Goal: Information Seeking & Learning: Learn about a topic

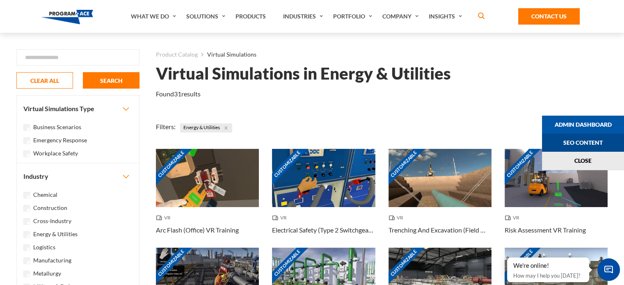
click at [591, 146] on link "Seo Content" at bounding box center [583, 143] width 82 height 18
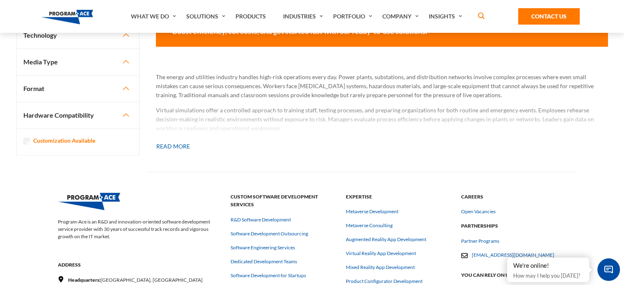
scroll to position [722, 0]
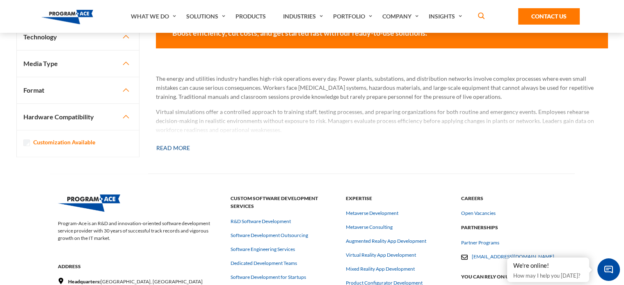
click at [179, 145] on button "Read more" at bounding box center [173, 148] width 34 height 18
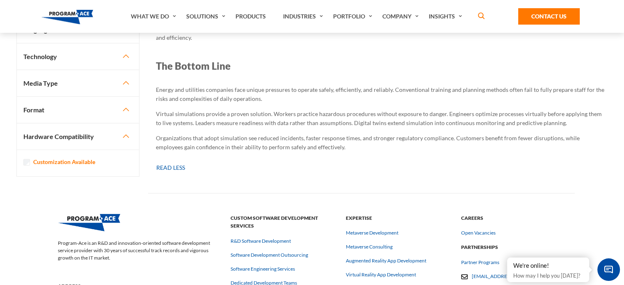
scroll to position [2473, 0]
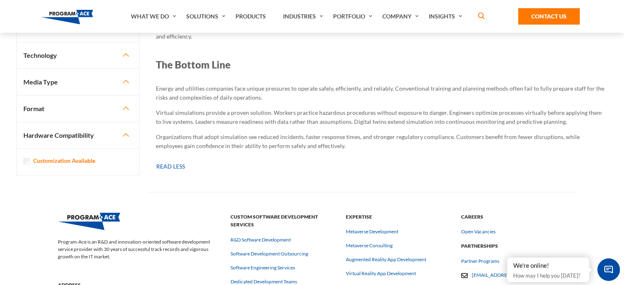
click at [606, 108] on p "Virtual simulations provide a proven solution. Workers practice hazardous proce…" at bounding box center [382, 117] width 452 height 18
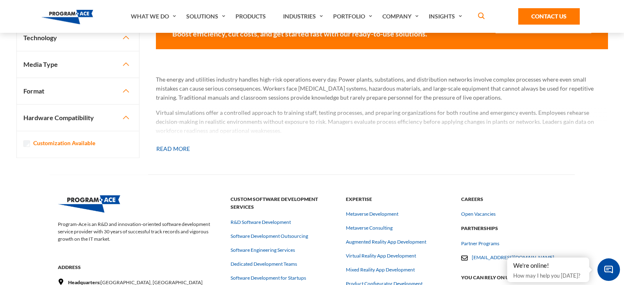
scroll to position [721, 0]
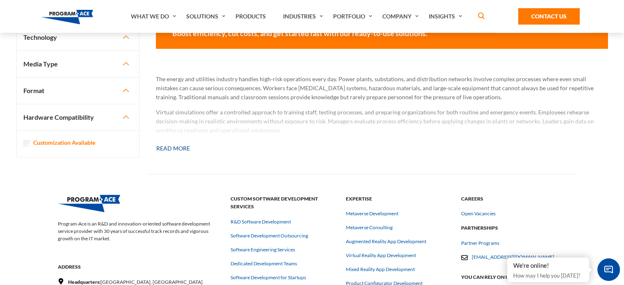
click at [173, 149] on button "Read more" at bounding box center [173, 148] width 34 height 18
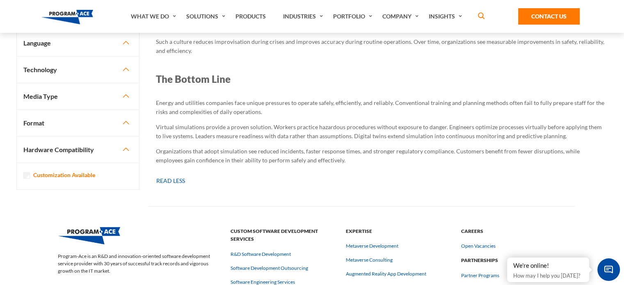
scroll to position [2461, 0]
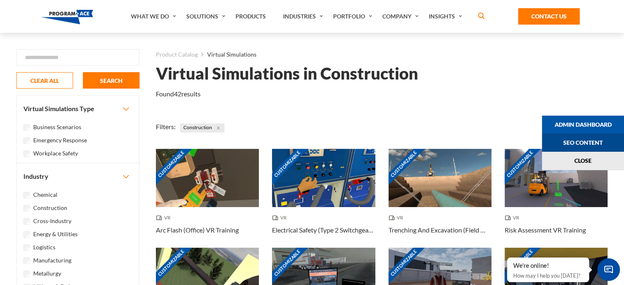
click at [591, 144] on link "Seo Content" at bounding box center [583, 143] width 82 height 18
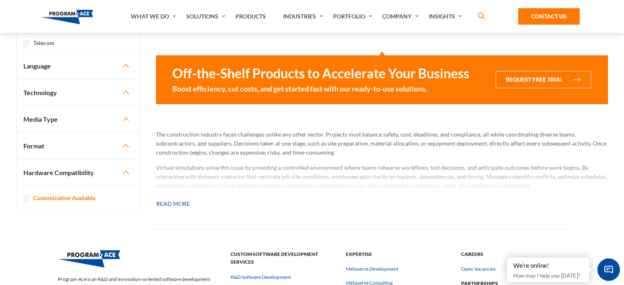
scroll to position [664, 0]
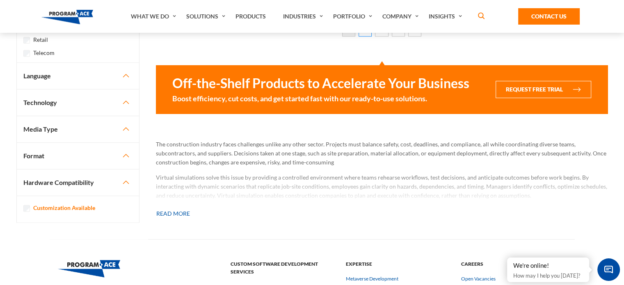
drag, startPoint x: 290, startPoint y: 180, endPoint x: 173, endPoint y: 212, distance: 121.2
click at [173, 212] on button "Read more" at bounding box center [173, 214] width 34 height 18
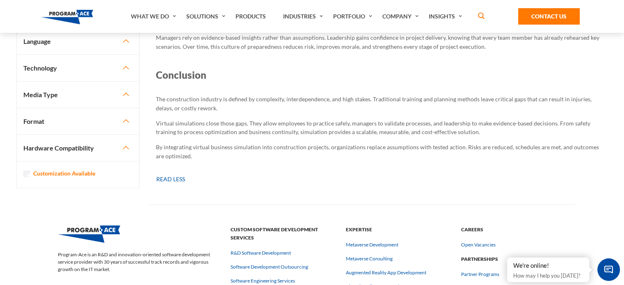
scroll to position [2462, 0]
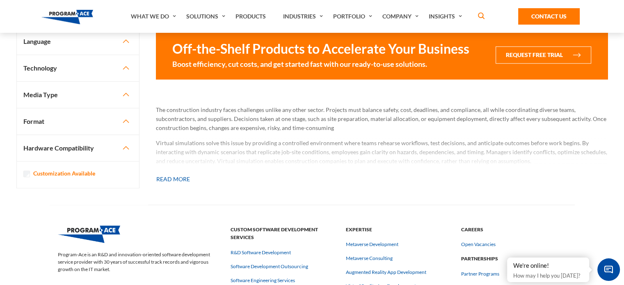
scroll to position [699, 0]
click at [188, 177] on button "Read more" at bounding box center [173, 179] width 34 height 18
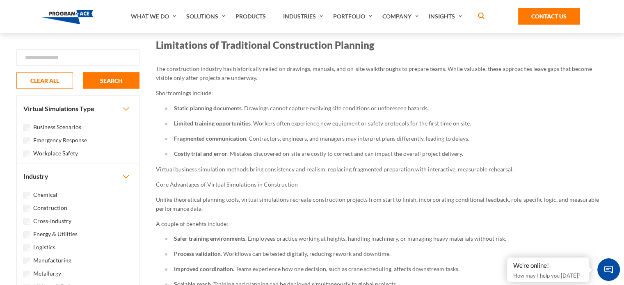
scroll to position [843, 0]
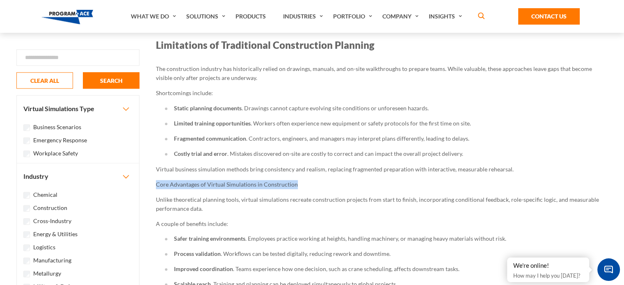
drag, startPoint x: 297, startPoint y: 182, endPoint x: 156, endPoint y: 183, distance: 141.5
click at [156, 183] on p "Core Advantages of Virtual Simulations in Construction" at bounding box center [382, 184] width 452 height 9
copy p "Core Advantages of Virtual Simulations in Construction"
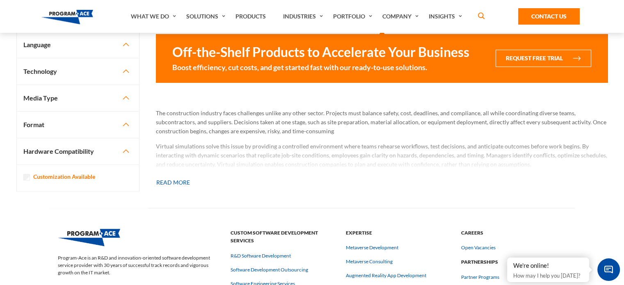
scroll to position [700, 0]
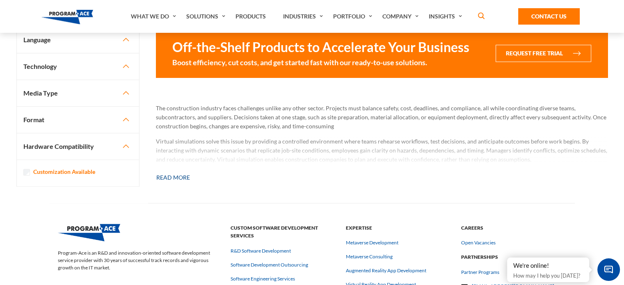
click at [185, 177] on button "Read more" at bounding box center [173, 178] width 34 height 18
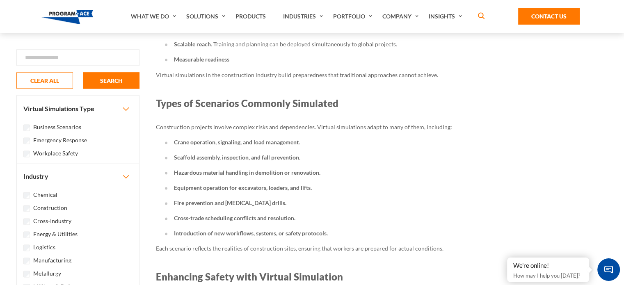
scroll to position [1107, 0]
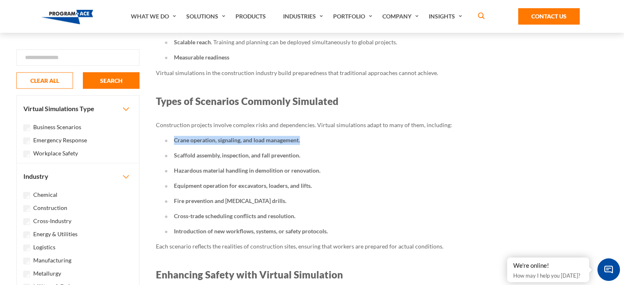
drag, startPoint x: 303, startPoint y: 138, endPoint x: 172, endPoint y: 135, distance: 131.3
click at [172, 136] on li "Crane operation, signaling, and load management." at bounding box center [386, 140] width 443 height 9
click at [589, 173] on li "Hazardous material handling in demolition or renovation." at bounding box center [386, 170] width 443 height 9
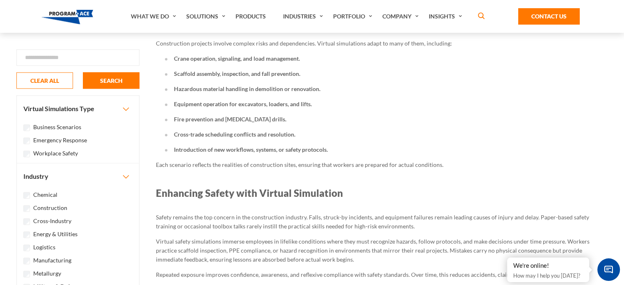
scroll to position [1189, 0]
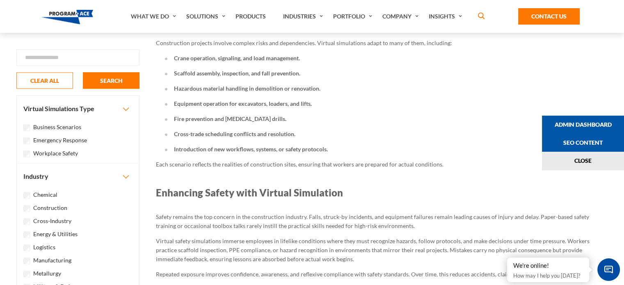
click at [256, 59] on li "Crane operation, signaling, and load management." at bounding box center [386, 58] width 443 height 9
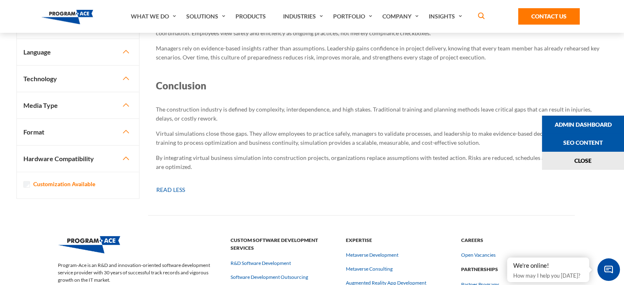
scroll to position [2474, 0]
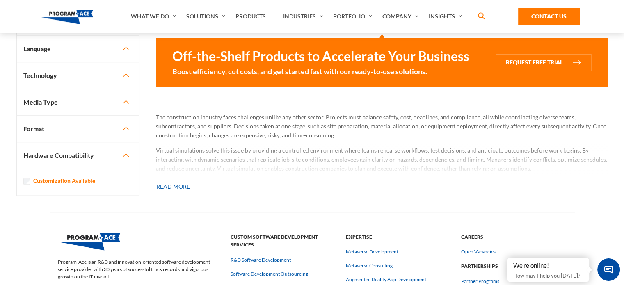
scroll to position [699, 0]
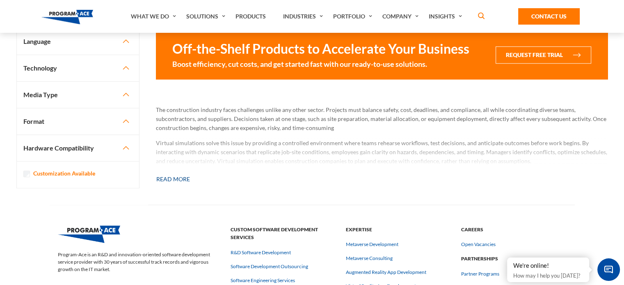
click at [166, 179] on button "Read more" at bounding box center [173, 179] width 34 height 18
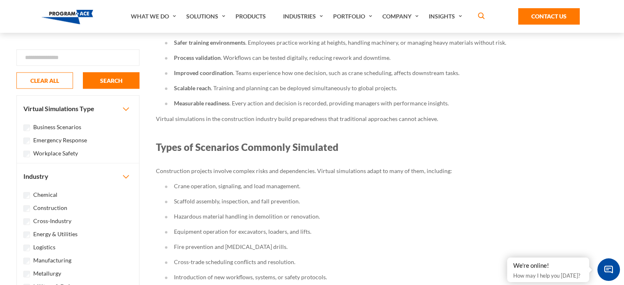
scroll to position [2398, 0]
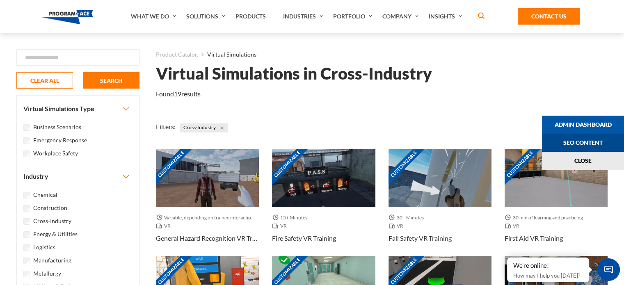
click at [600, 142] on link "Seo Content" at bounding box center [583, 143] width 82 height 18
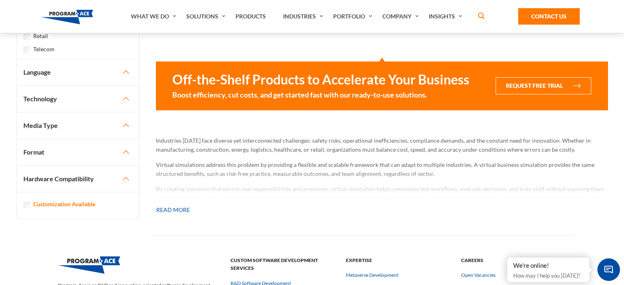
scroll to position [644, 0]
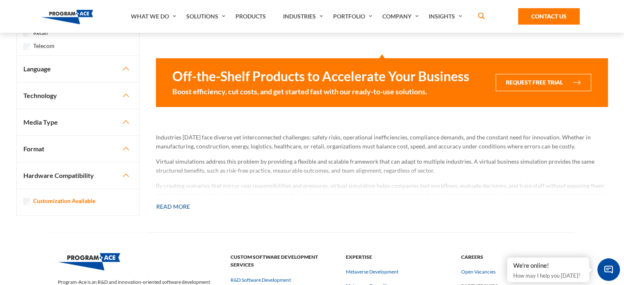
click at [170, 210] on button "Read more" at bounding box center [173, 207] width 34 height 18
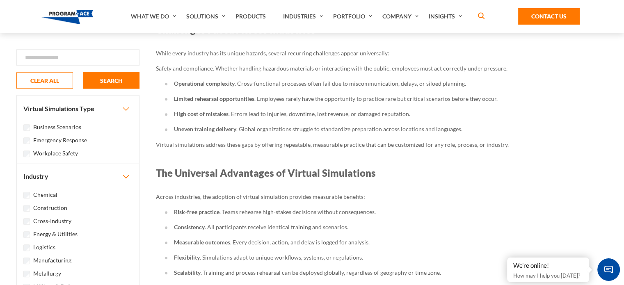
scroll to position [848, 0]
click at [502, 65] on p "Safety and compliance. Whether handling hazardous materials or interacting with…" at bounding box center [382, 67] width 452 height 9
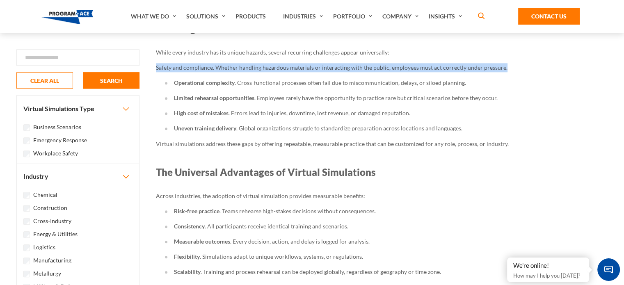
drag, startPoint x: 505, startPoint y: 67, endPoint x: 150, endPoint y: 63, distance: 355.6
copy p "Safety and compliance. Whether handling hazardous materials or interacting with…"
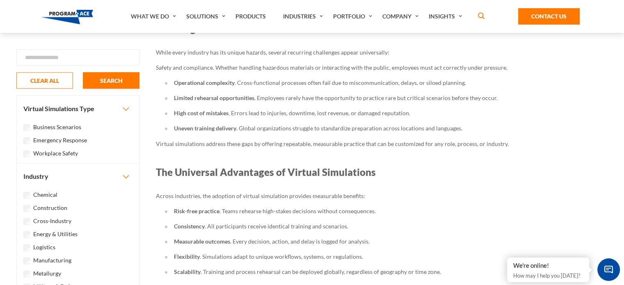
drag, startPoint x: 212, startPoint y: 68, endPoint x: 155, endPoint y: 69, distance: 56.2
copy p "Safety and compliance"
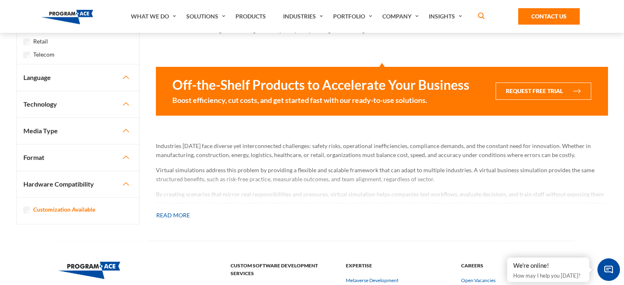
scroll to position [638, 0]
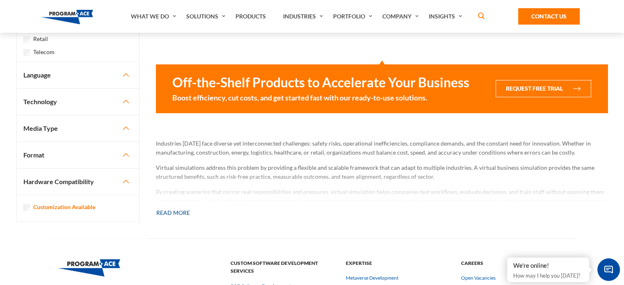
click at [173, 208] on button "Read more" at bounding box center [173, 213] width 34 height 18
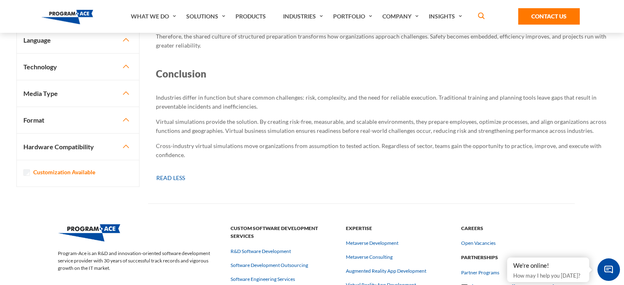
scroll to position [2463, 0]
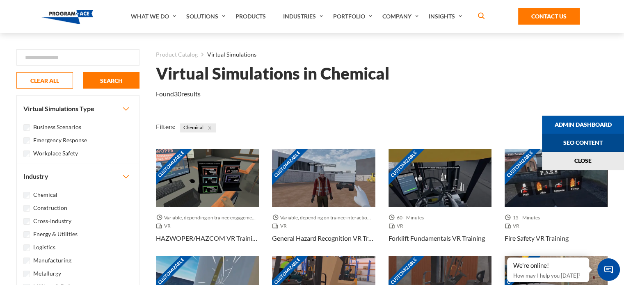
click at [621, 141] on link "Seo Content" at bounding box center [583, 143] width 82 height 18
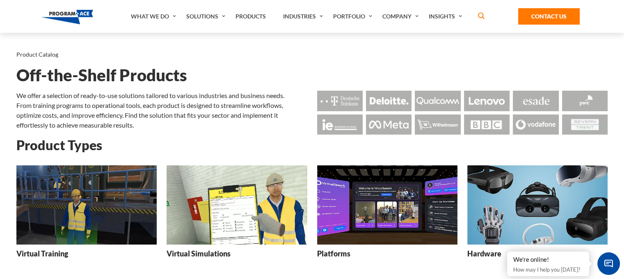
click at [233, 223] on img at bounding box center [237, 204] width 140 height 79
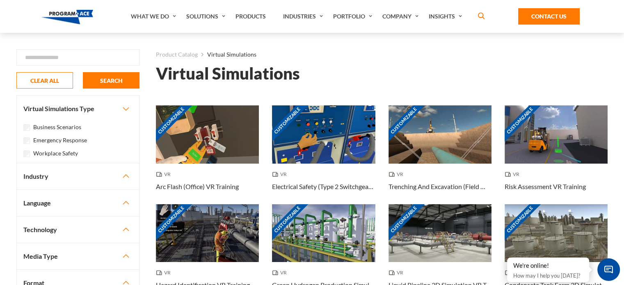
click at [116, 170] on button "Industry" at bounding box center [78, 176] width 122 height 26
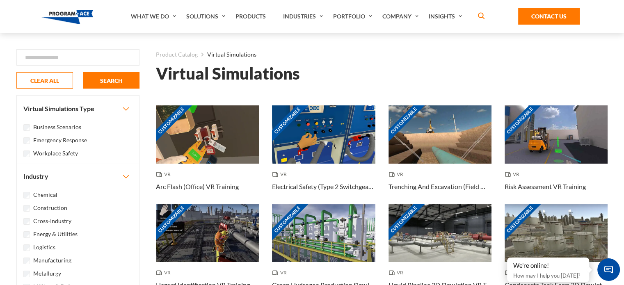
click at [48, 220] on label "Cross-Industry" at bounding box center [52, 221] width 38 height 9
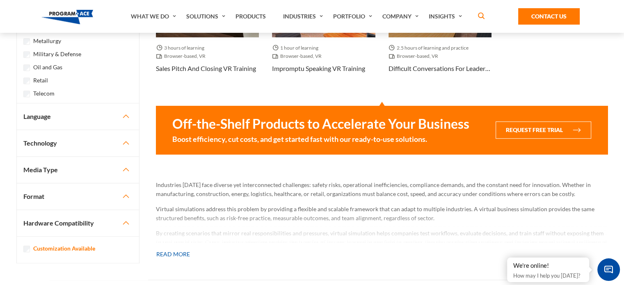
scroll to position [596, 0]
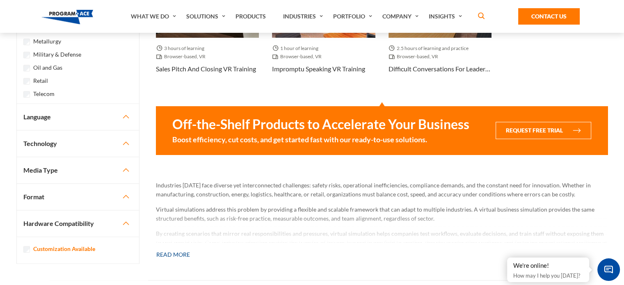
click at [180, 253] on button "Read more" at bounding box center [173, 255] width 34 height 18
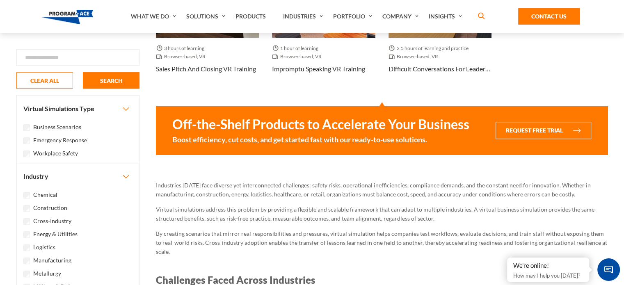
scroll to position [1713, 0]
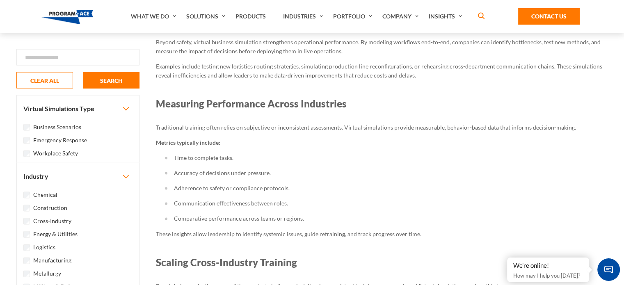
click at [360, 186] on li "Adherence to safety or compliance protocols." at bounding box center [386, 188] width 443 height 9
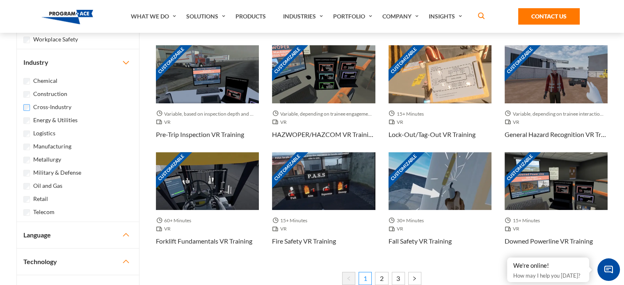
scroll to position [364, 0]
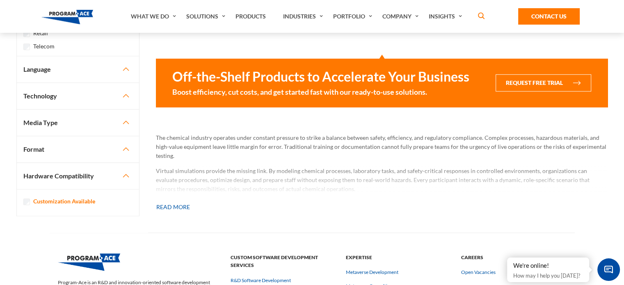
scroll to position [654, 0]
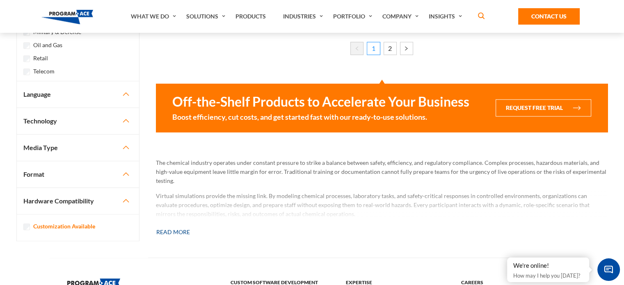
click at [169, 232] on button "Read more" at bounding box center [173, 232] width 34 height 18
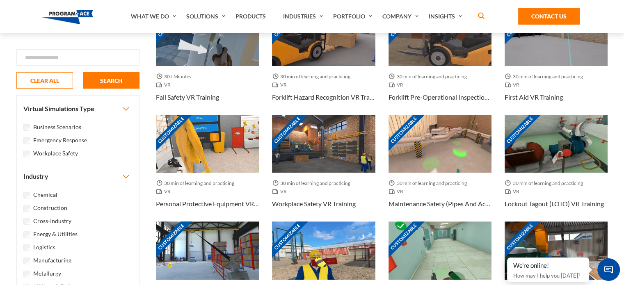
scroll to position [0, 0]
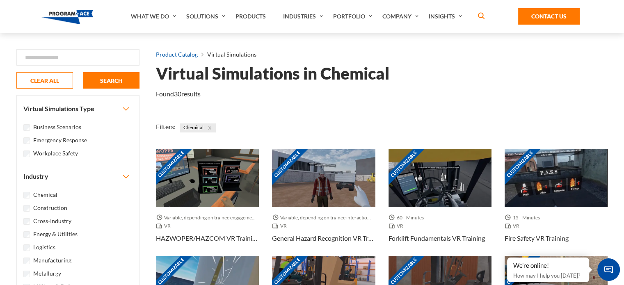
click at [180, 54] on link "Product Catalog" at bounding box center [177, 54] width 42 height 11
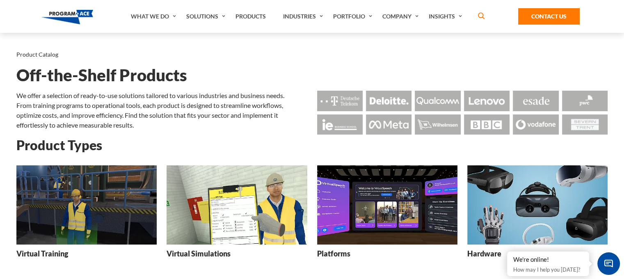
click at [72, 203] on img at bounding box center [86, 204] width 140 height 79
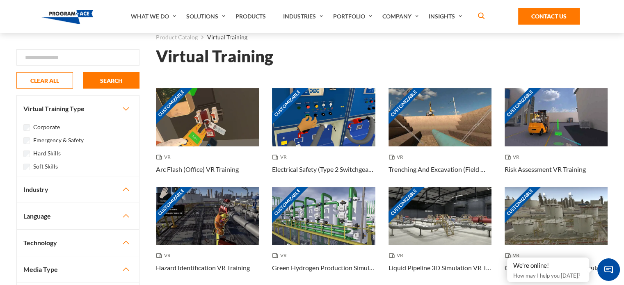
scroll to position [18, 0]
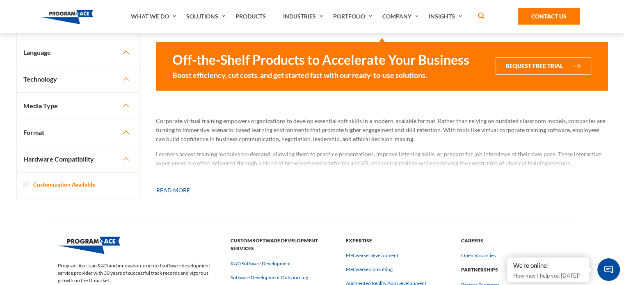
scroll to position [697, 0]
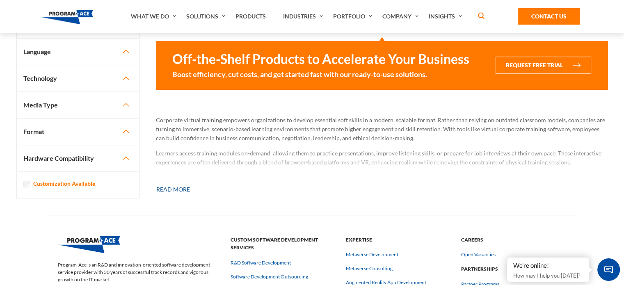
click at [184, 186] on button "Read more" at bounding box center [173, 189] width 34 height 18
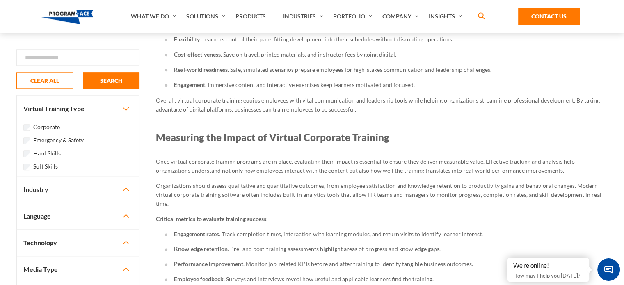
scroll to position [896, 0]
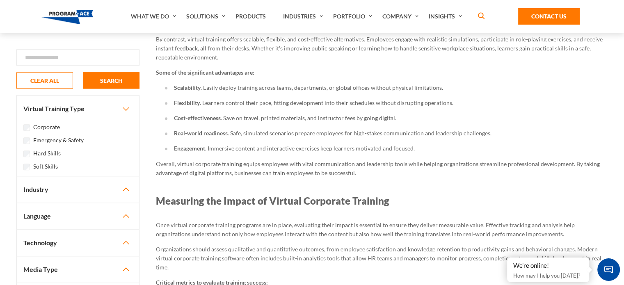
click at [26, 124] on div "Corporate" at bounding box center [77, 127] width 109 height 10
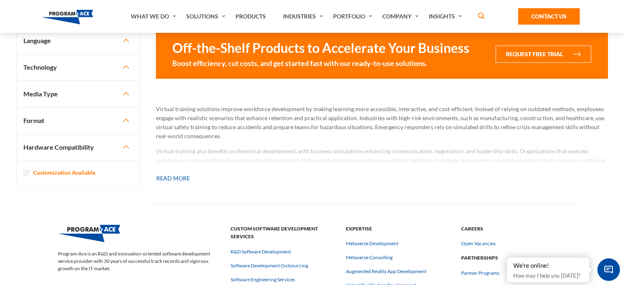
scroll to position [622, 0]
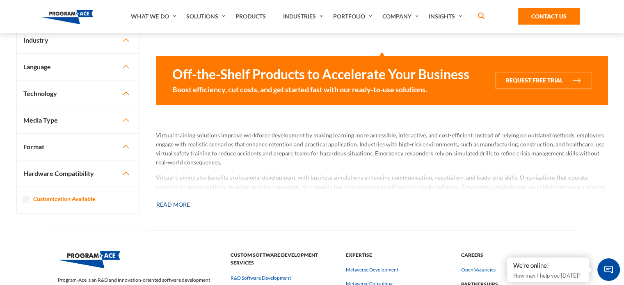
drag, startPoint x: 283, startPoint y: 162, endPoint x: 174, endPoint y: 205, distance: 116.9
click at [174, 205] on button "Read more" at bounding box center [173, 205] width 34 height 18
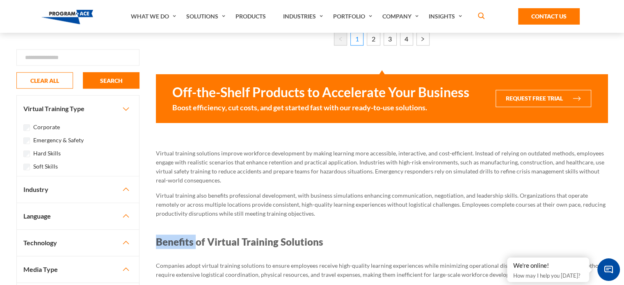
scroll to position [604, 0]
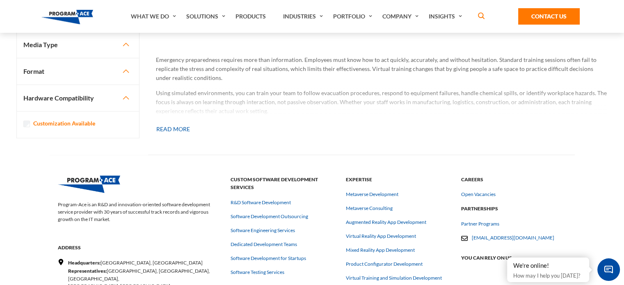
scroll to position [759, 0]
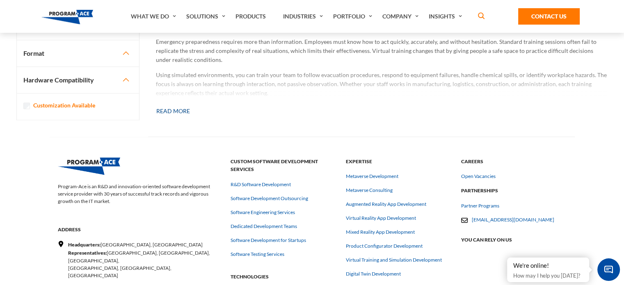
click at [182, 111] on button "Read more" at bounding box center [173, 111] width 34 height 18
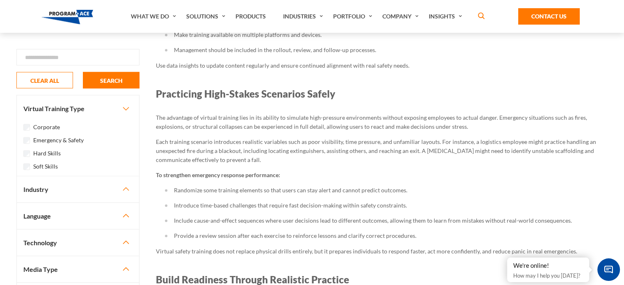
scroll to position [1637, 0]
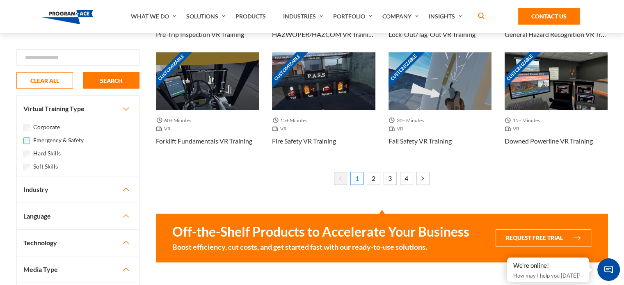
scroll to position [464, 0]
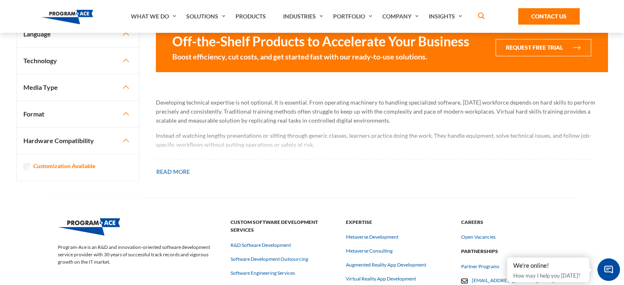
scroll to position [713, 0]
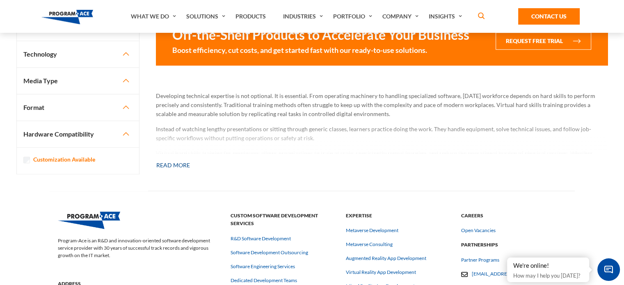
click at [180, 163] on button "Read more" at bounding box center [173, 165] width 34 height 18
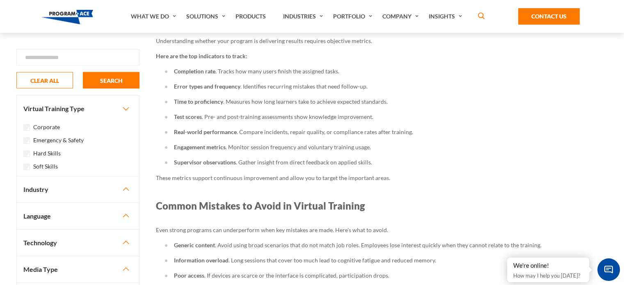
scroll to position [2008, 0]
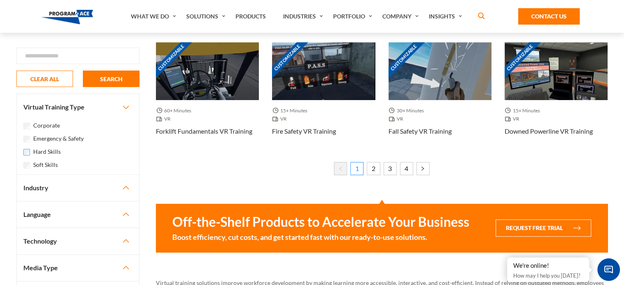
scroll to position [464, 0]
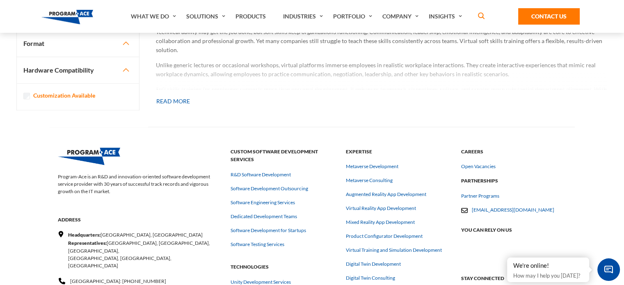
scroll to position [790, 0]
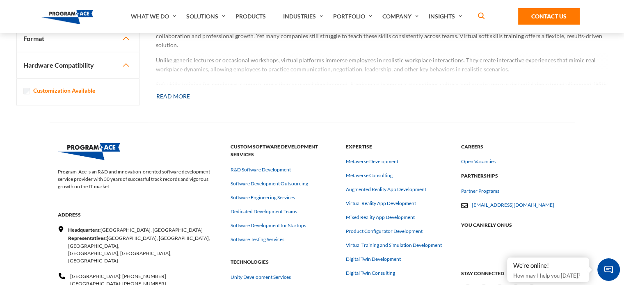
click at [184, 95] on button "Read more" at bounding box center [173, 96] width 34 height 18
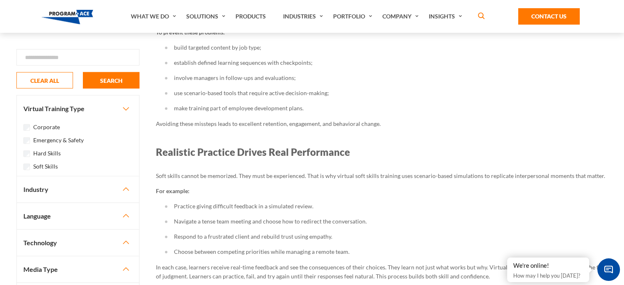
scroll to position [2354, 0]
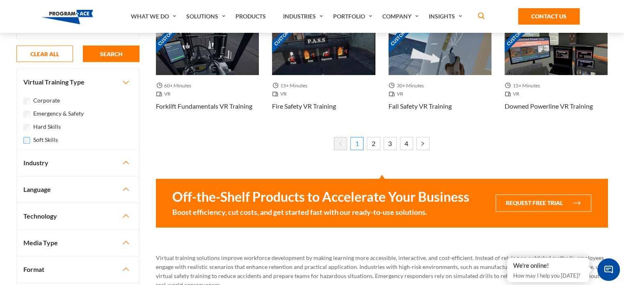
scroll to position [499, 0]
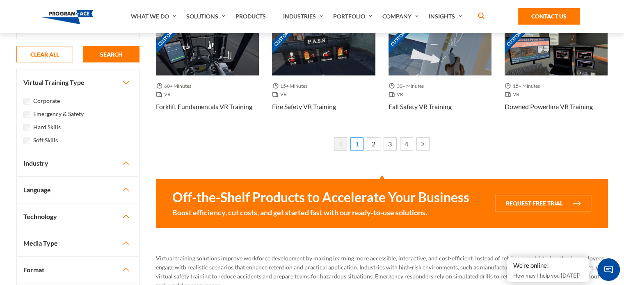
click at [127, 164] on button "Industry" at bounding box center [78, 163] width 122 height 26
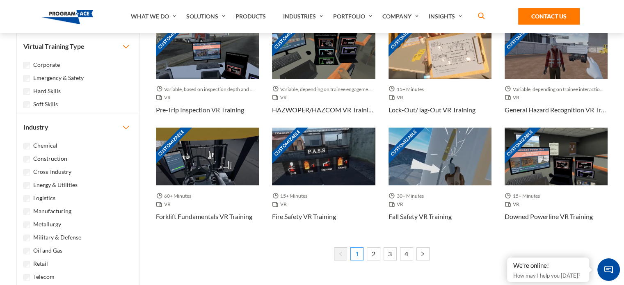
scroll to position [386, 0]
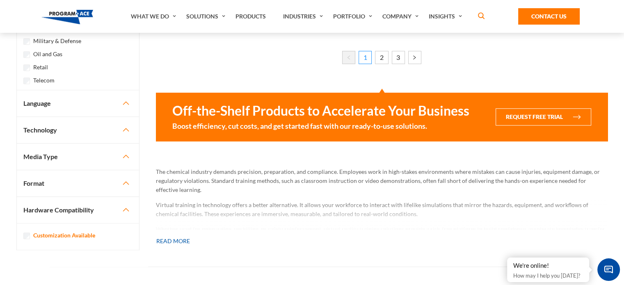
scroll to position [646, 0]
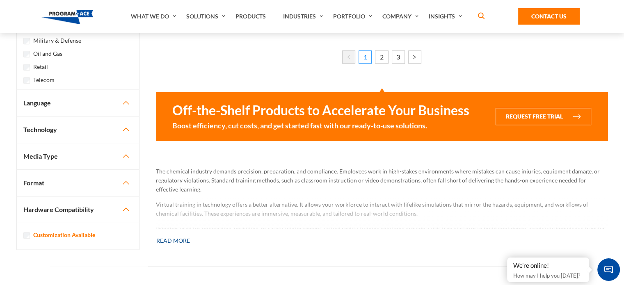
click at [177, 239] on button "Read more" at bounding box center [173, 241] width 34 height 18
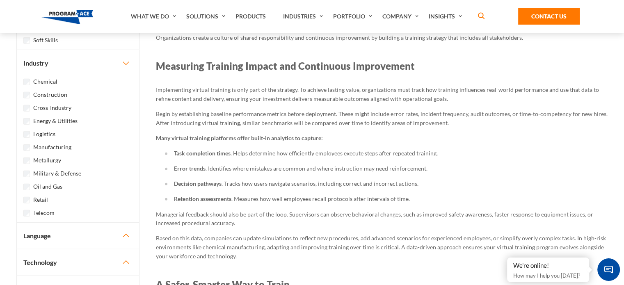
scroll to position [2258, 0]
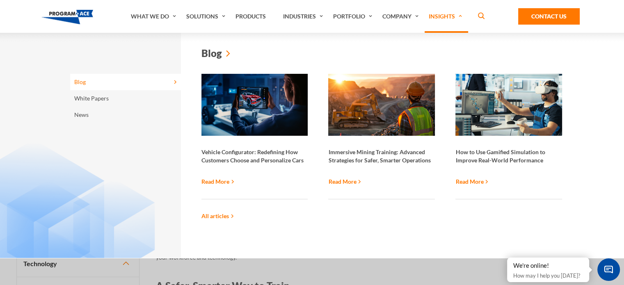
click at [219, 214] on link "All articles" at bounding box center [217, 216] width 32 height 9
